Goal: Information Seeking & Learning: Understand process/instructions

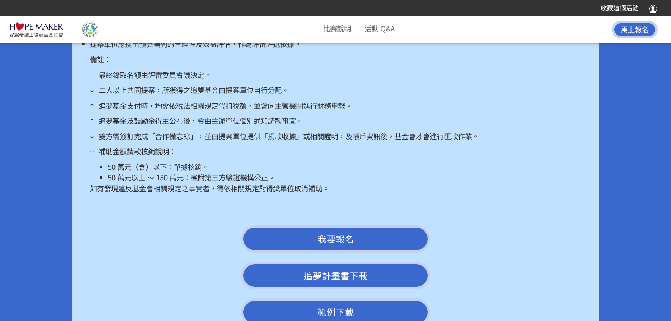
scroll to position [1621, 0]
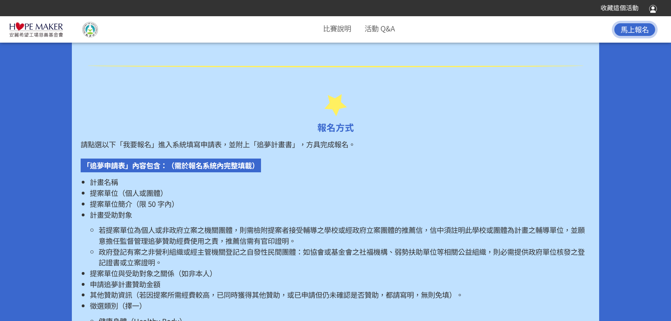
scroll to position [1092, 0]
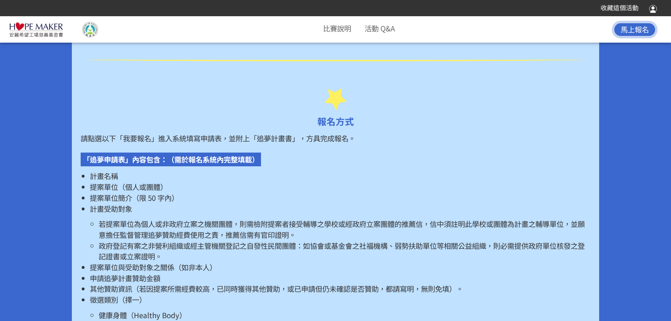
click at [251, 237] on li "若提案單位為個人或非政府立案之機關團體，則需檢附提案者接受輔導之學校或經政府立案團體的推薦信，信中須註明此學校或團體為計畫之輔導單位，並願意擔任監督管理追夢贊…" at bounding box center [345, 228] width 492 height 21
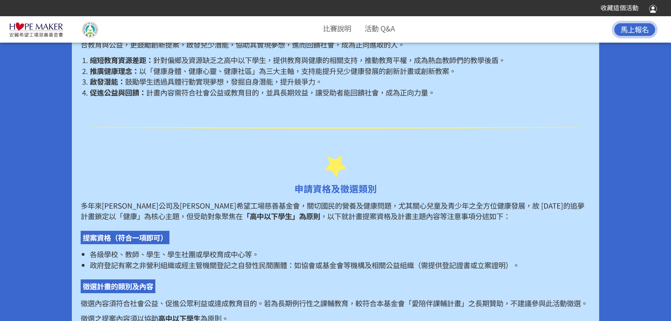
scroll to position [493, 0]
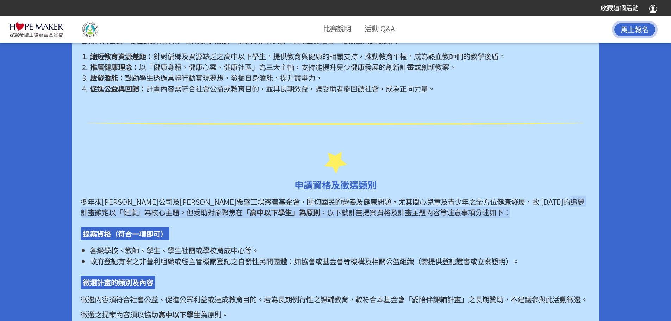
drag, startPoint x: 152, startPoint y: 212, endPoint x: 474, endPoint y: 209, distance: 322.8
click at [474, 209] on p "多年來安麗公司及安麗希望工場慈善基金會，關切國民的營養及健康問題，尤其關心兒童及青少年之全方位健康發展，故 2025 年的追夢計畫鎖定以「健康」為核心主題，但…" at bounding box center [336, 206] width 510 height 21
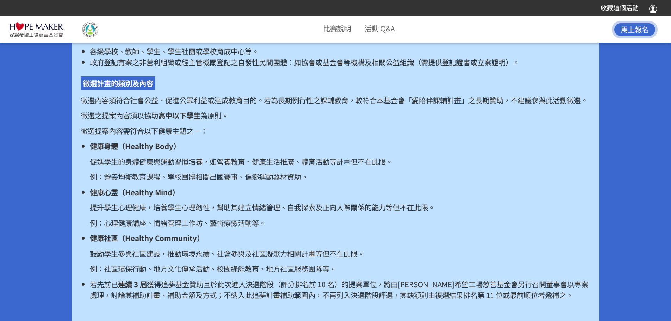
scroll to position [705, 0]
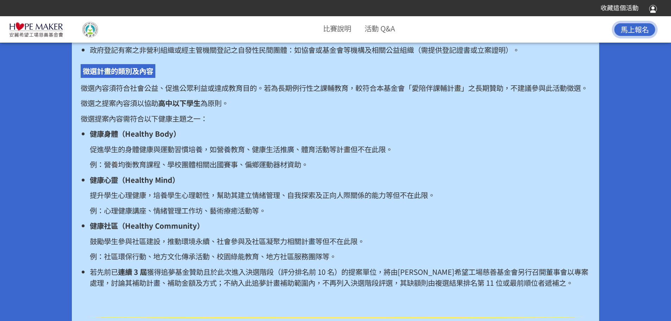
click at [360, 168] on li "健康身體（Healthy Body） 促進學生的身體健康與運動習慣培養，如營養教育、健康生活推廣、體育活動等計畫但不在此限。 例：營養均衡教育課程、學校團體相…" at bounding box center [340, 149] width 501 height 42
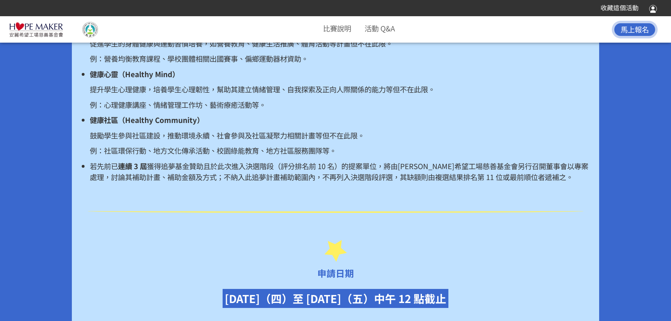
click at [287, 156] on p "例：社區環保行動、地方文化傳承活動、校園綠能教育、地方社區服務團隊等。" at bounding box center [340, 150] width 501 height 11
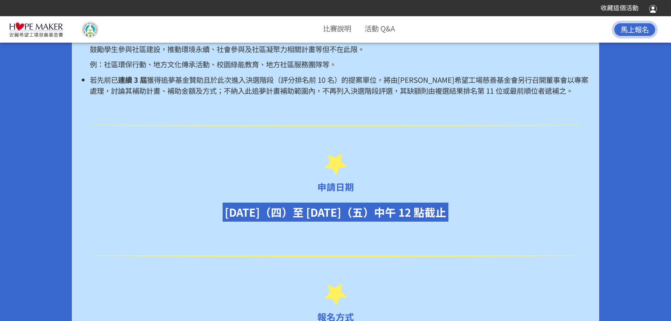
scroll to position [1022, 0]
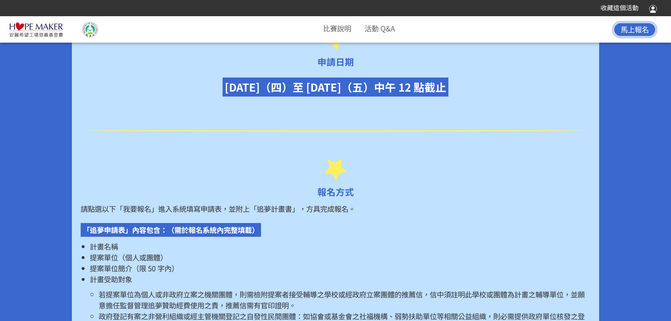
click at [473, 214] on p "請點選以下「我要報名」進入系統填寫申請表，並附上「追夢計畫書」，方具完成報名。" at bounding box center [336, 208] width 510 height 11
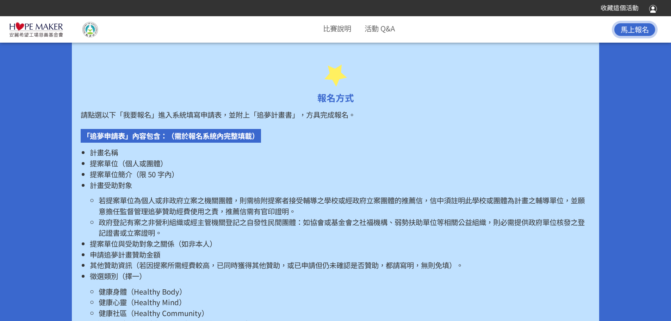
scroll to position [1128, 0]
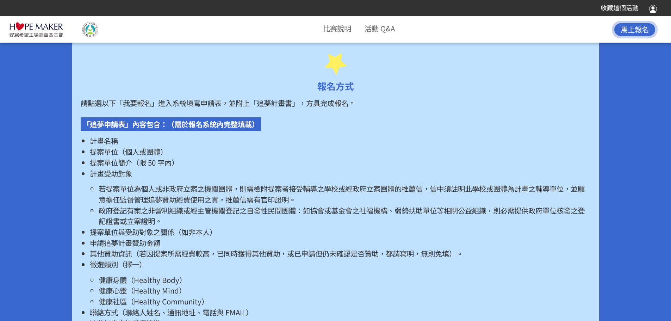
click at [140, 200] on li "若提案單位為個人或非政府立案之機關團體，則需檢附提案者接受輔導之學校或經政府立案團體的推薦信，信中須註明此學校或團體為計畫之輔導單位，並願意擔任監督管理追夢贊…" at bounding box center [345, 193] width 492 height 21
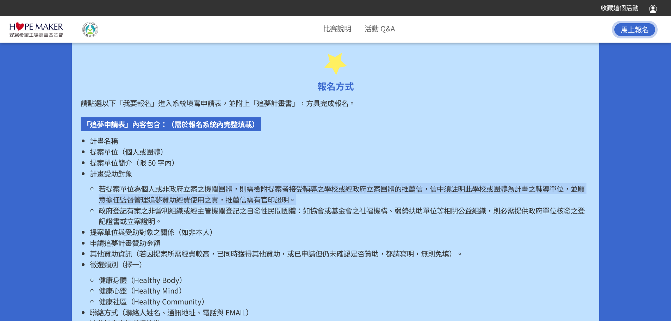
drag, startPoint x: 235, startPoint y: 201, endPoint x: 431, endPoint y: 207, distance: 196.4
click at [431, 205] on li "若提案單位為個人或非政府立案之機關團體，則需檢附提案者接受輔導之學校或經政府立案團體的推薦信，信中須註明此學校或團體為計畫之輔導單位，並願意擔任監督管理追夢贊…" at bounding box center [345, 193] width 492 height 21
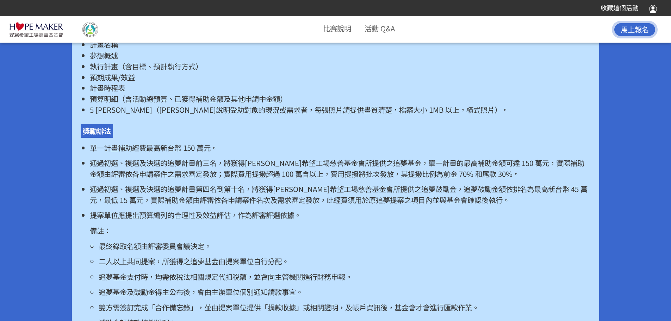
scroll to position [1445, 0]
